Goal: Information Seeking & Learning: Check status

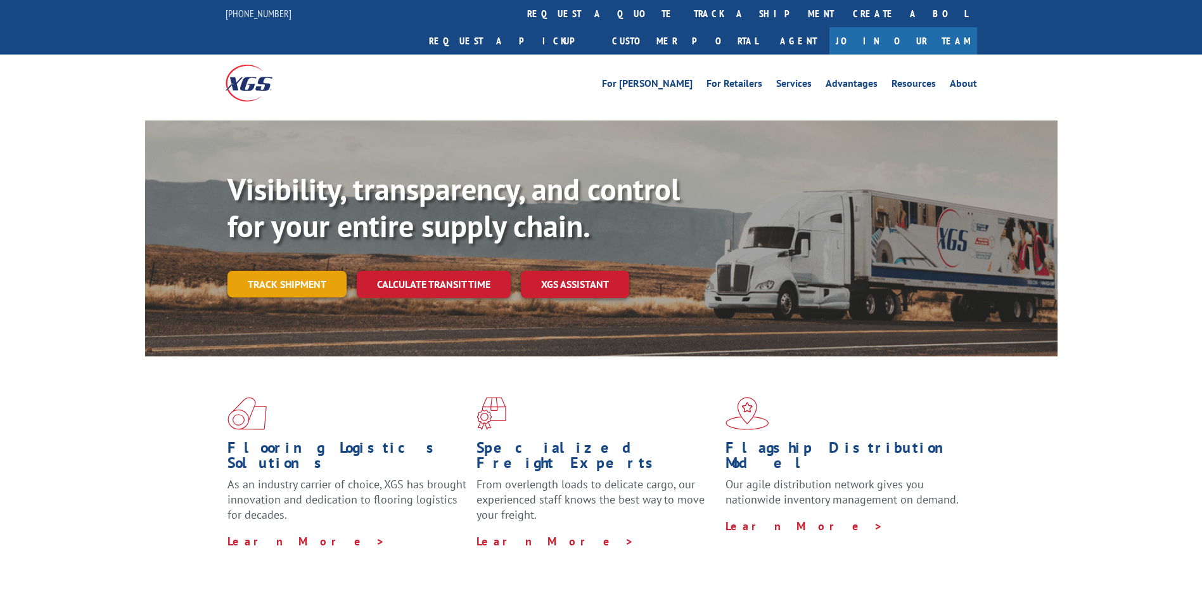
click at [300, 271] on link "Track shipment" at bounding box center [287, 284] width 119 height 27
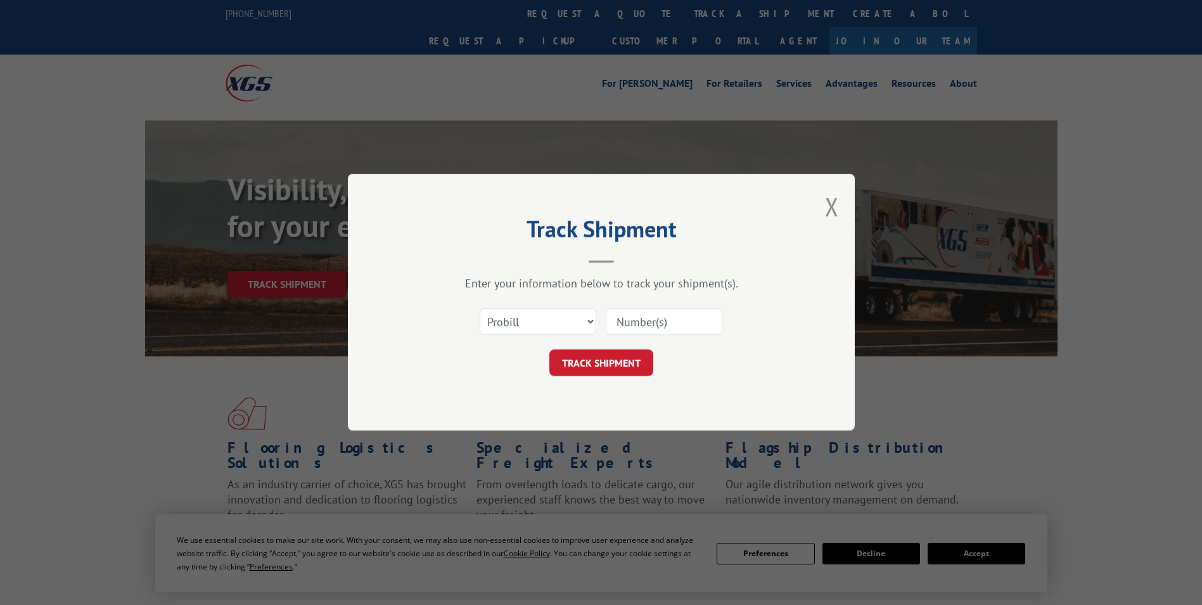
click at [630, 319] on input at bounding box center [664, 322] width 117 height 27
paste input "XPRESS GLOBAL-LTL-Standard"
type input "XPRESS GLOBAL-LTL-Standard"
drag, startPoint x: 721, startPoint y: 322, endPoint x: 559, endPoint y: 322, distance: 162.3
click at [559, 322] on div "Select category... Probill BOL PO XPRESS GLOBAL-LTL-Standard" at bounding box center [601, 322] width 380 height 42
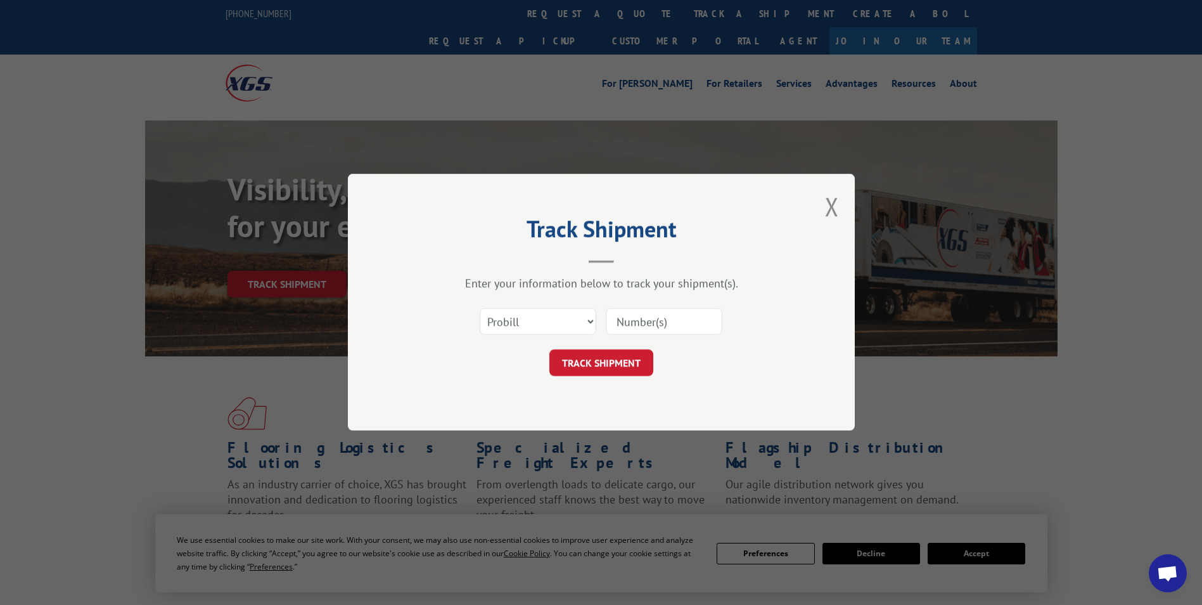
click at [629, 333] on input at bounding box center [664, 322] width 117 height 27
paste input "17557787"
type input "17557787"
click at [629, 366] on button "TRACK SHIPMENT" at bounding box center [602, 363] width 104 height 27
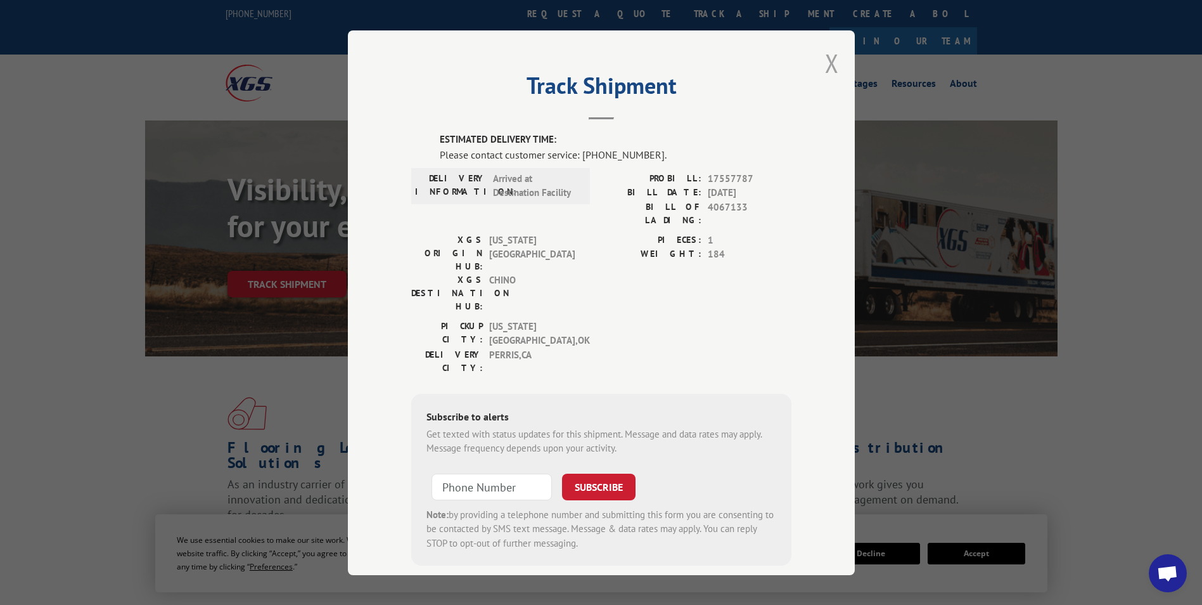
click at [831, 63] on button "Close modal" at bounding box center [832, 63] width 14 height 34
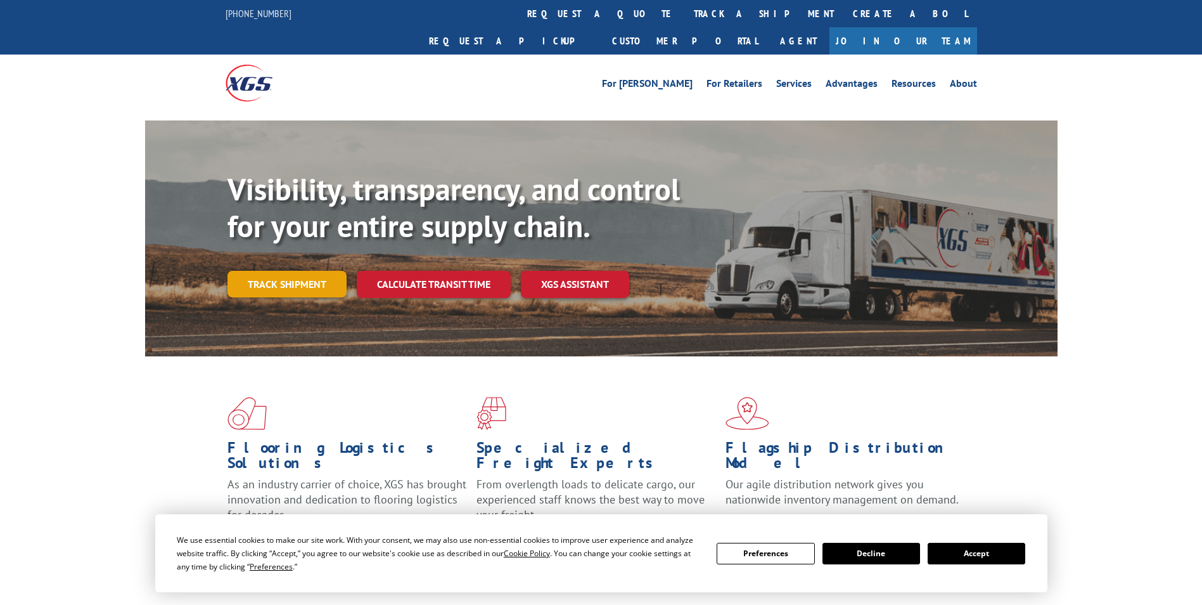
click at [323, 271] on link "Track shipment" at bounding box center [287, 284] width 119 height 27
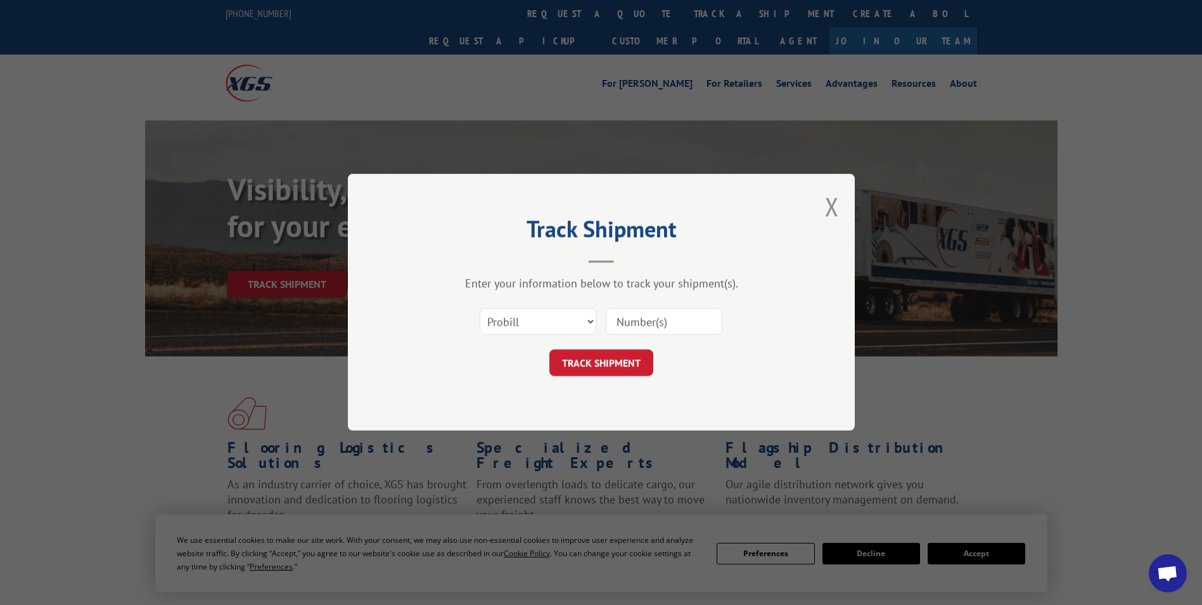
click at [669, 326] on input at bounding box center [664, 322] width 117 height 27
paste input "17557719"
type input "17557719"
click at [593, 368] on button "TRACK SHIPMENT" at bounding box center [602, 363] width 104 height 27
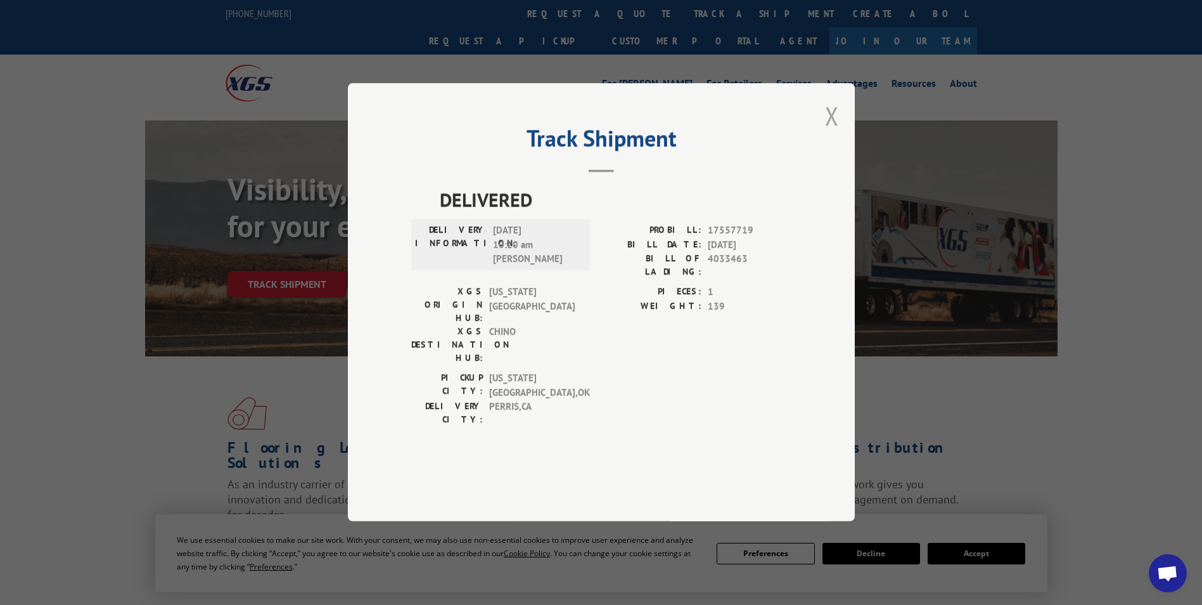
click at [828, 132] on button "Close modal" at bounding box center [832, 116] width 14 height 34
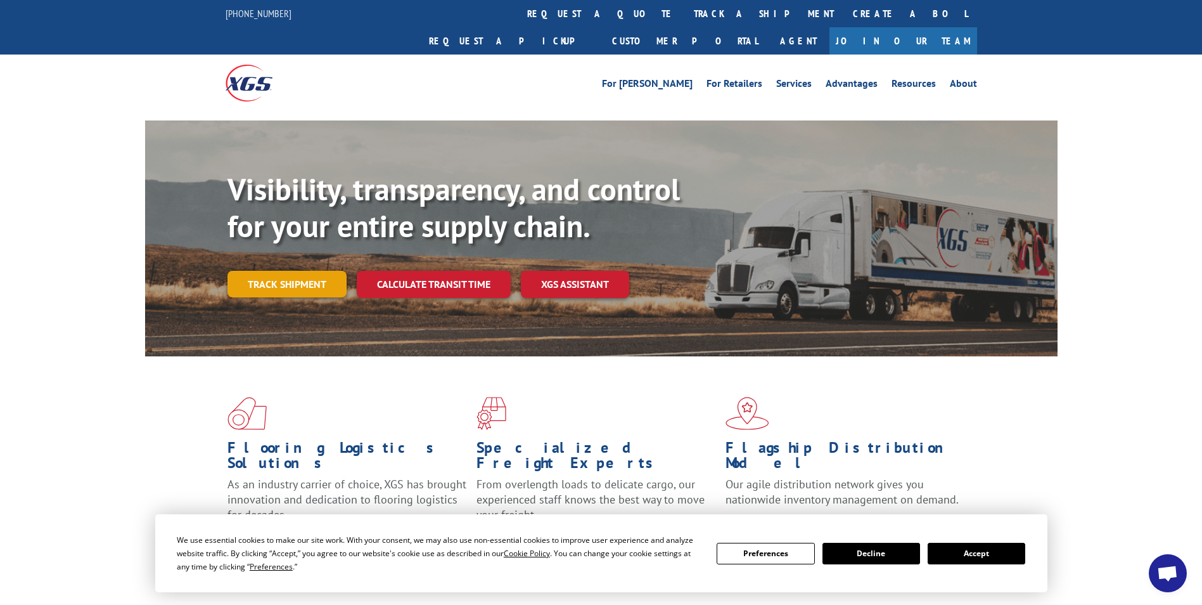
click at [328, 271] on link "Track shipment" at bounding box center [287, 284] width 119 height 27
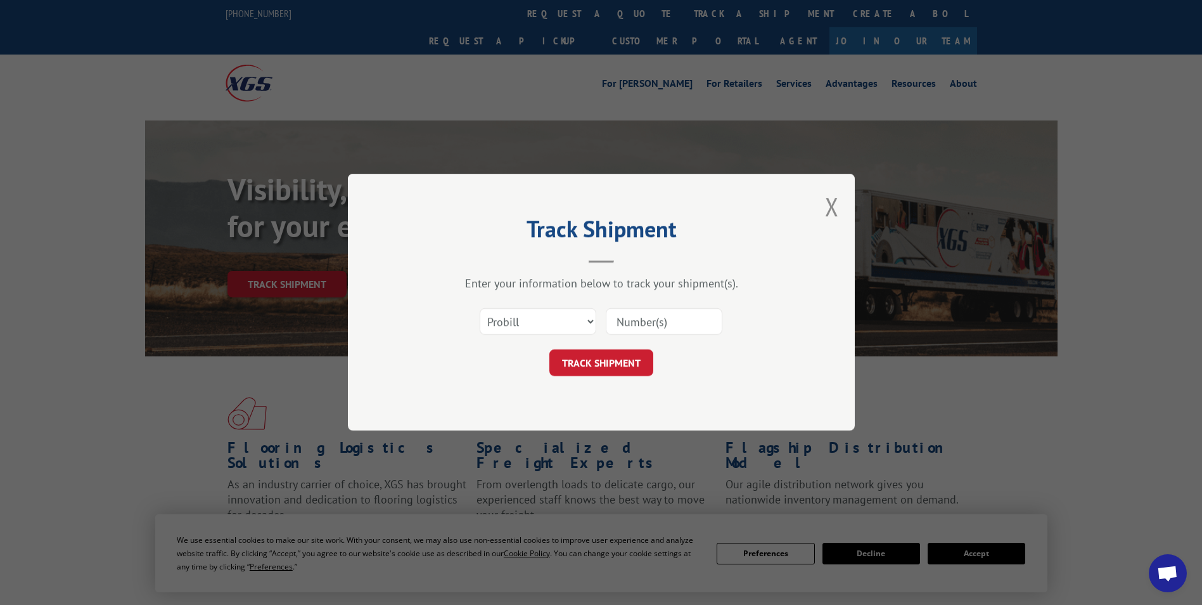
drag, startPoint x: 640, startPoint y: 328, endPoint x: 639, endPoint y: 342, distance: 13.3
click at [640, 328] on input at bounding box center [664, 322] width 117 height 27
paste input "17557720"
type input "17557720"
click at [625, 365] on button "TRACK SHIPMENT" at bounding box center [602, 363] width 104 height 27
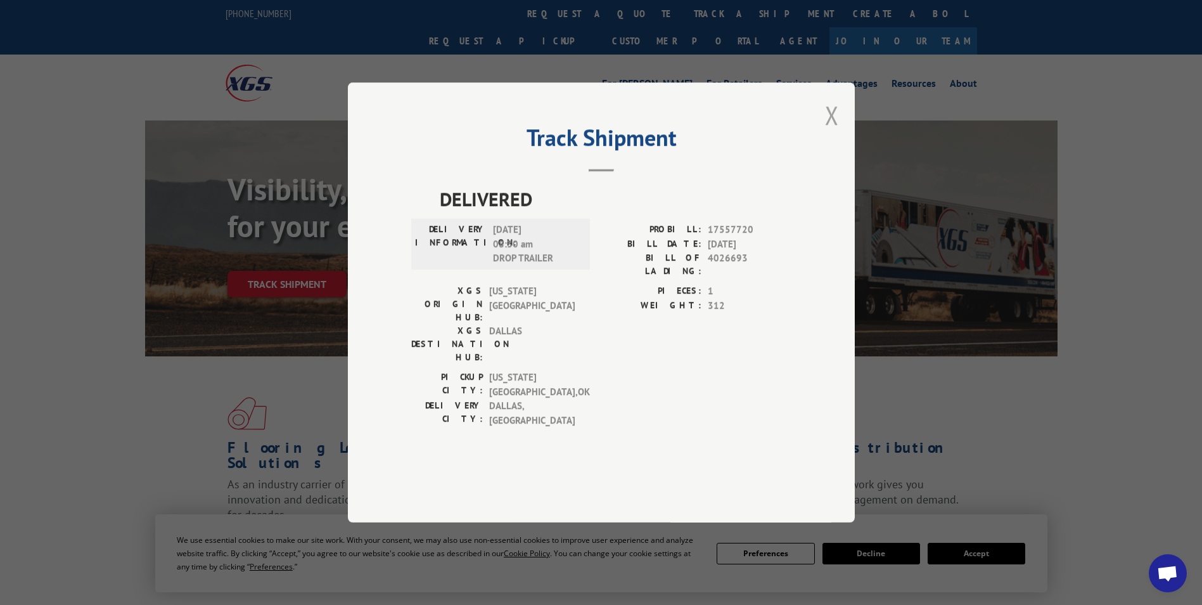
click at [842, 151] on div "Track Shipment DELIVERED DELIVERY INFORMATION: 09/26/2025 08:30 am DROP TRAILER…" at bounding box center [601, 302] width 507 height 440
click at [827, 132] on button "Close modal" at bounding box center [832, 115] width 14 height 34
